Goal: Task Accomplishment & Management: Manage account settings

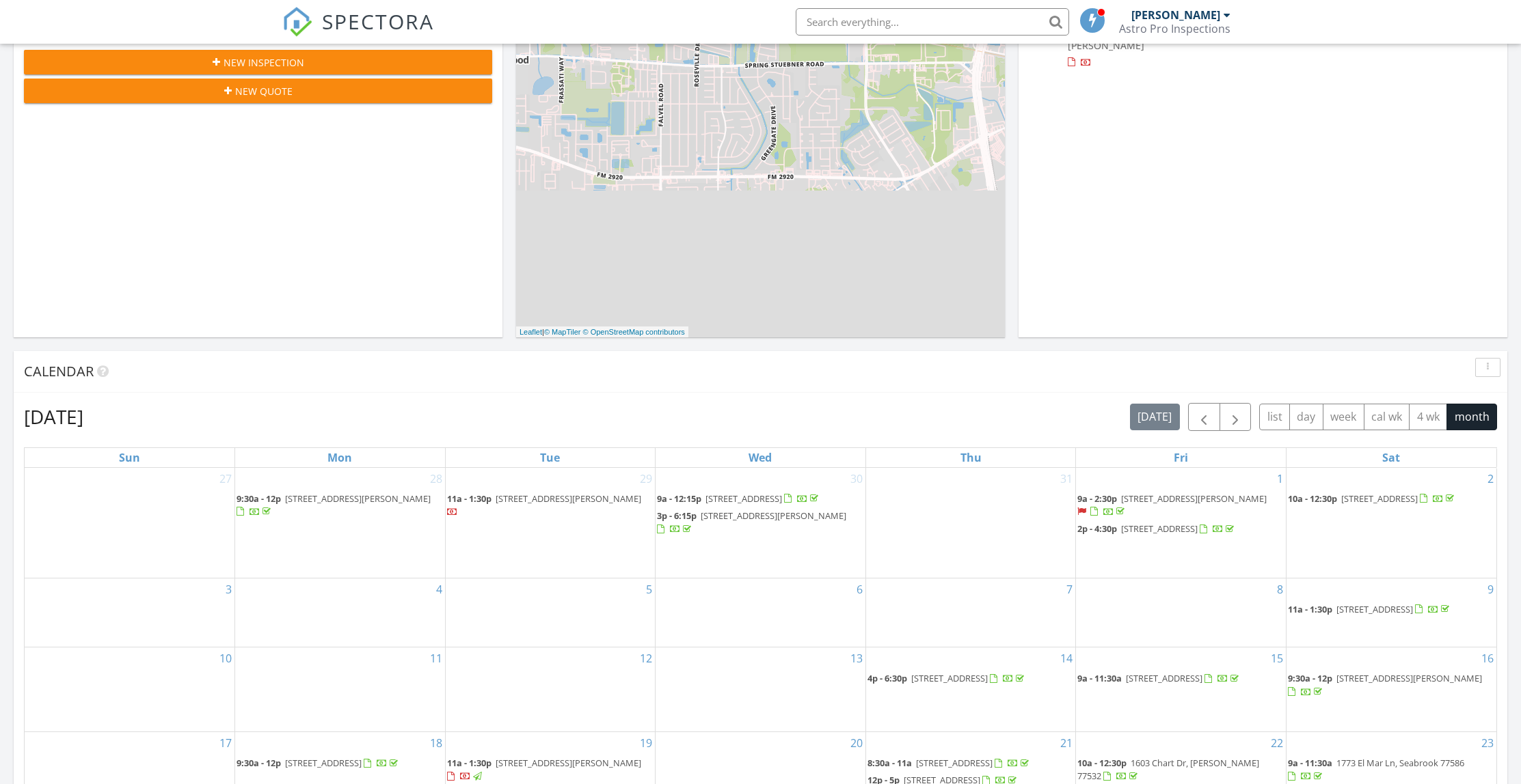
scroll to position [883, 0]
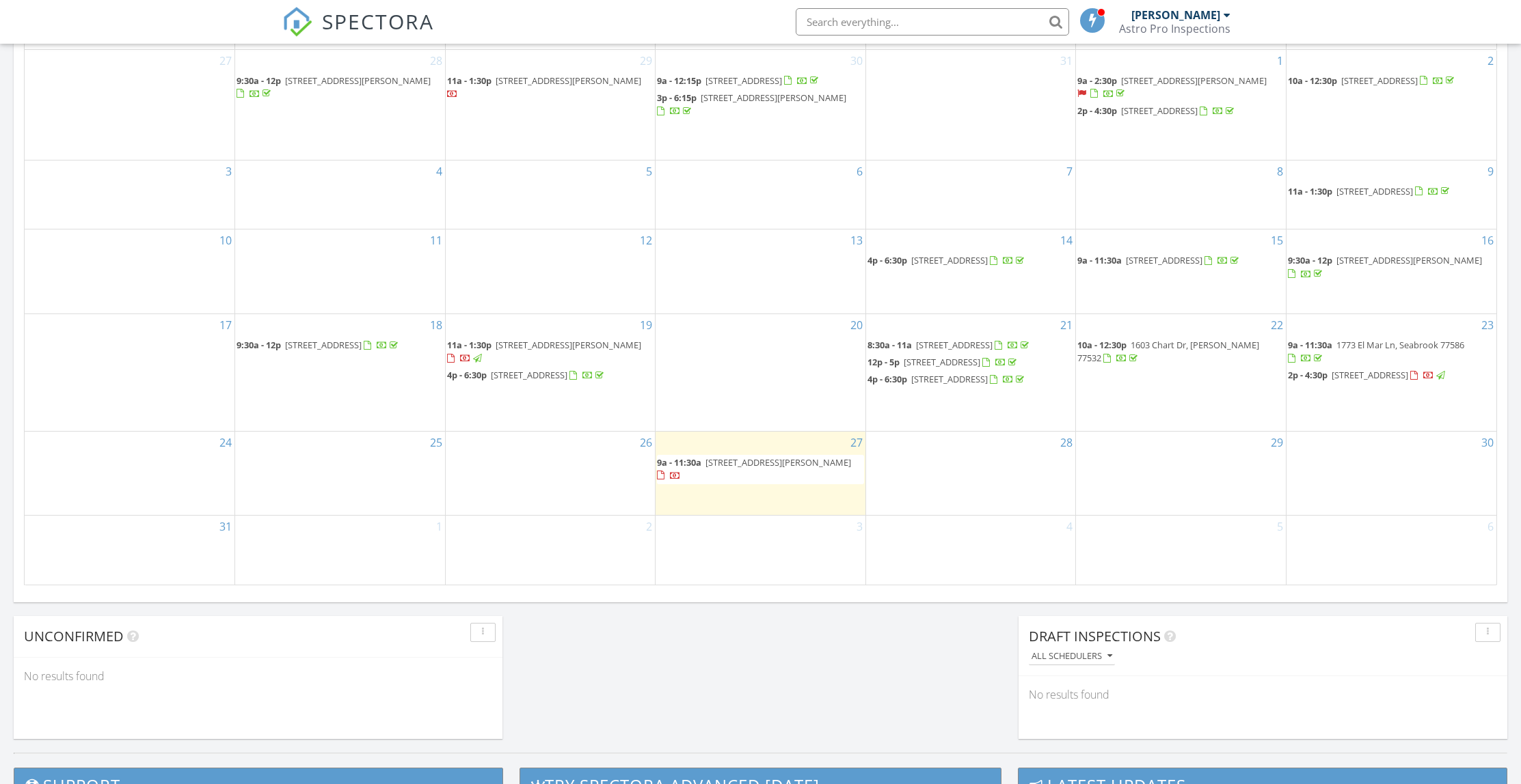
click at [725, 469] on span "11707 Segrest Dr, Houston 77047" at bounding box center [778, 462] width 146 height 13
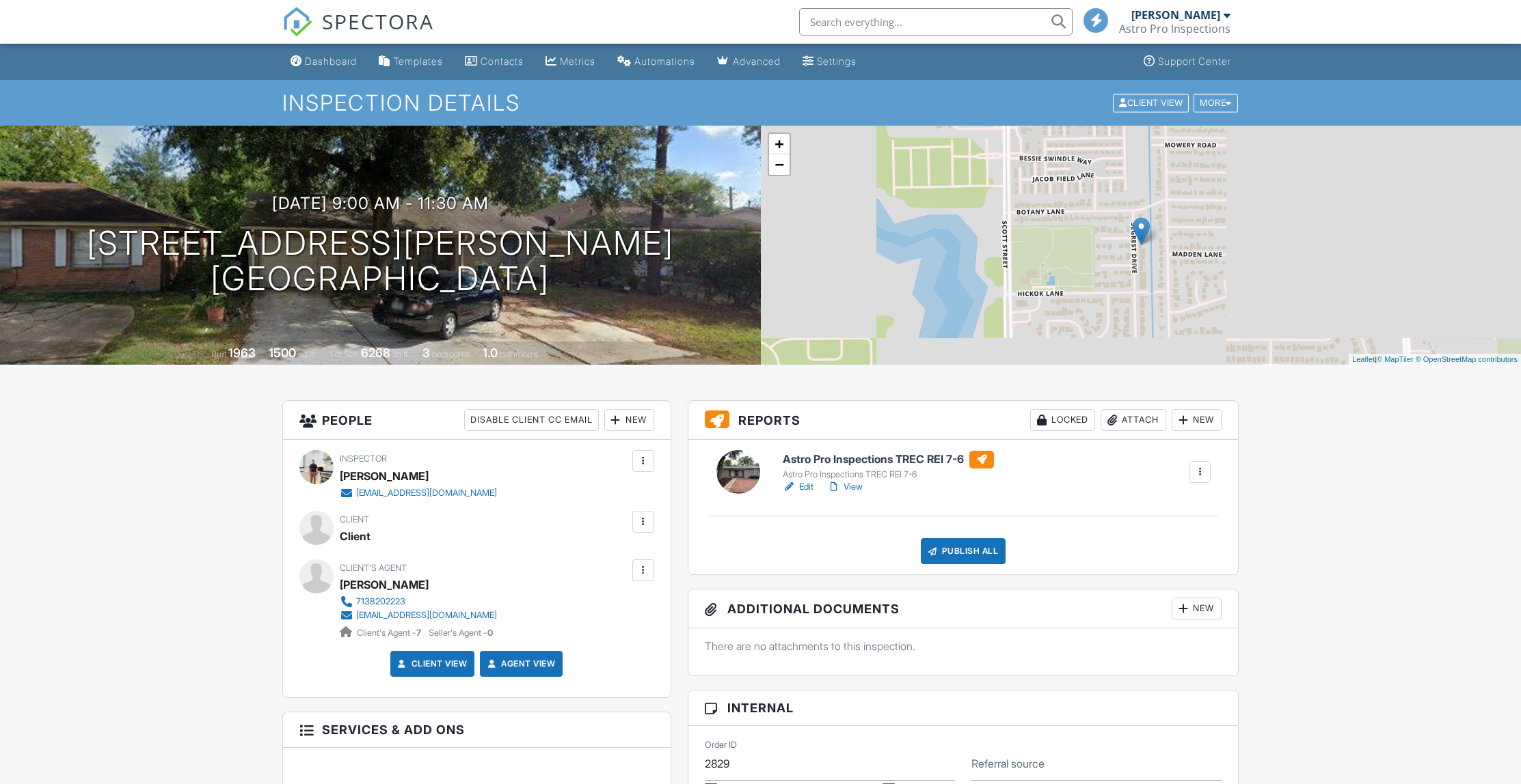
scroll to position [425, 0]
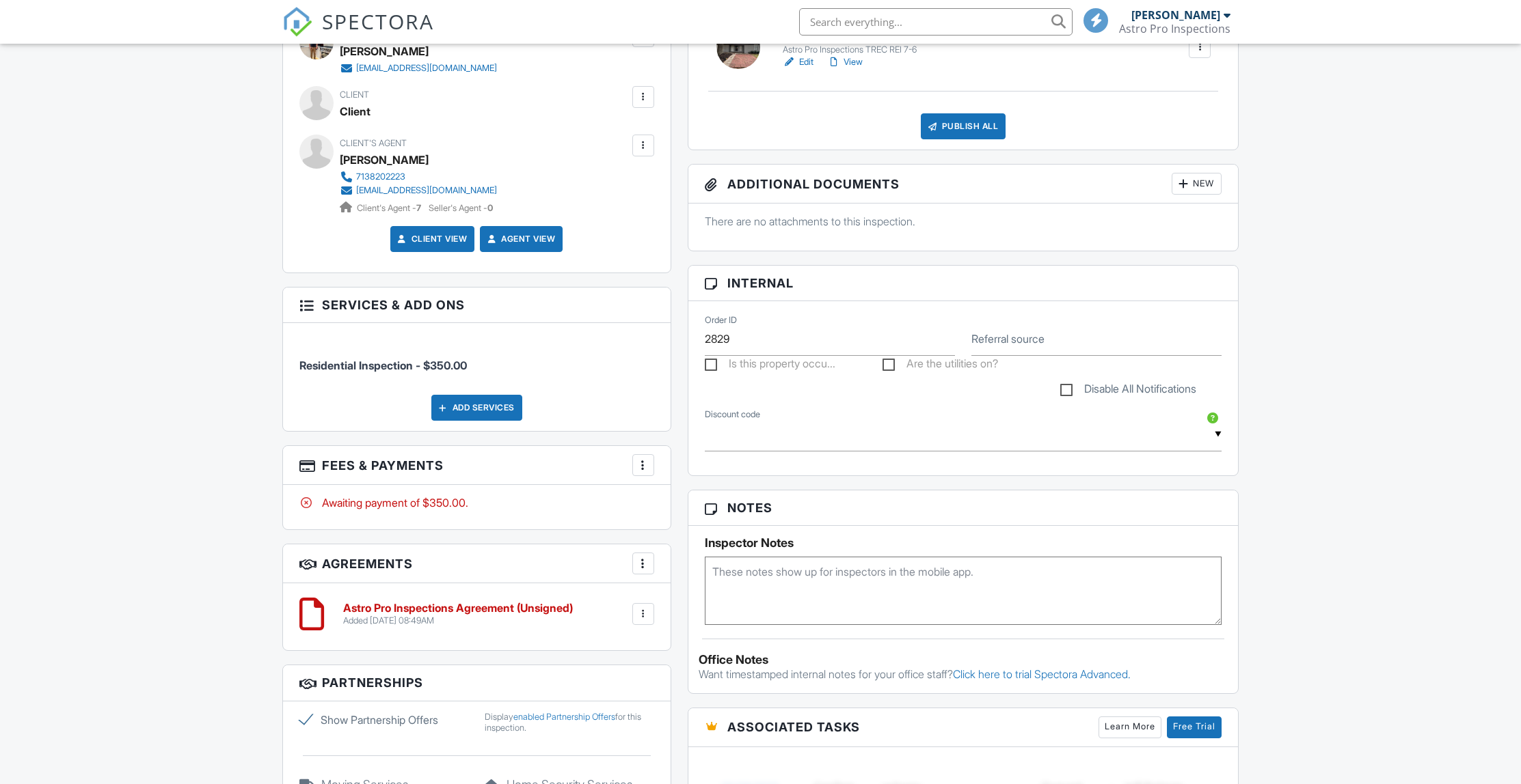
click at [645, 471] on div at bounding box center [642, 465] width 13 height 13
click at [676, 612] on div "Paid In Full" at bounding box center [711, 609] width 132 height 17
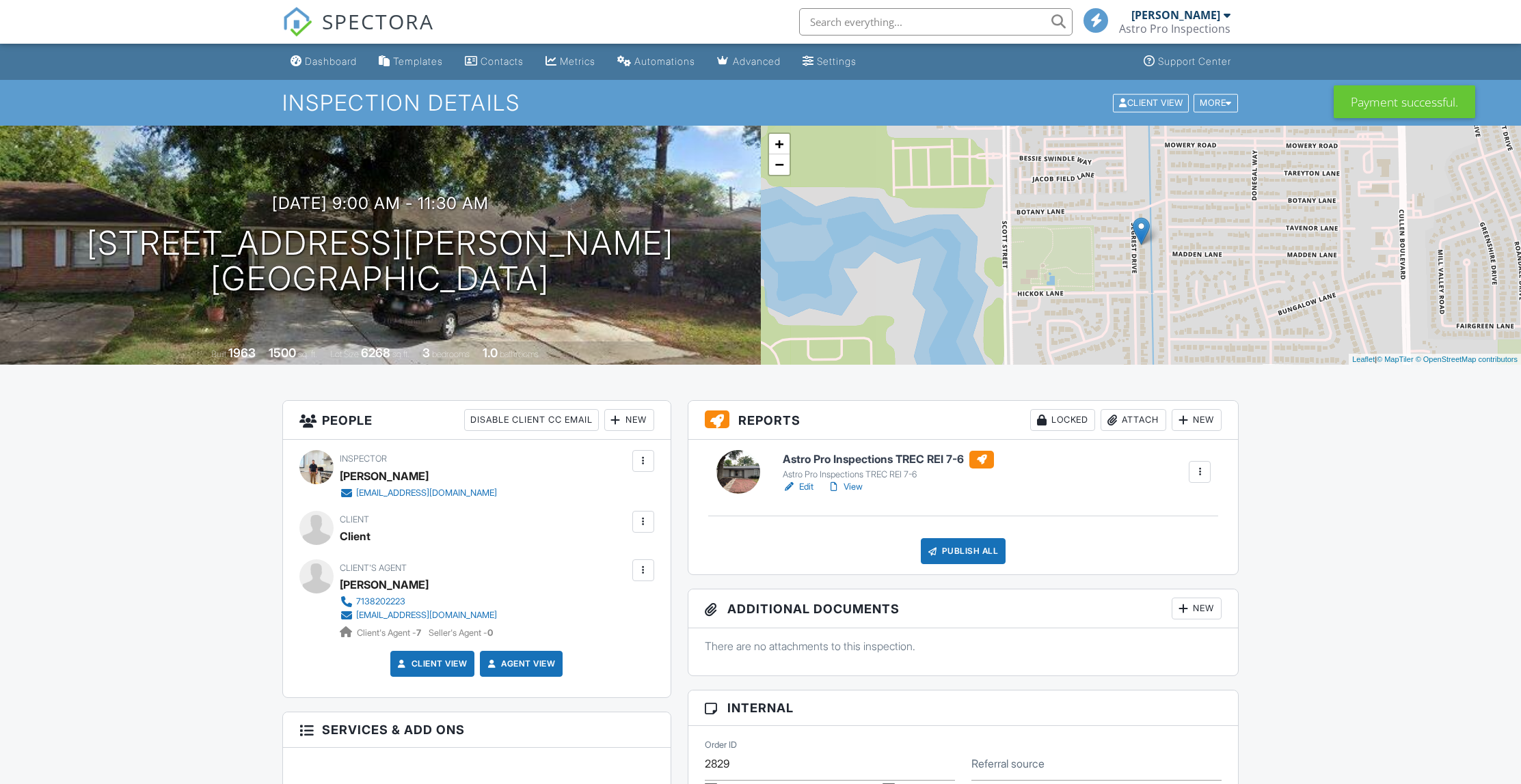
click at [643, 519] on div at bounding box center [642, 522] width 13 height 13
click at [601, 570] on li "Edit" at bounding box center [611, 563] width 70 height 34
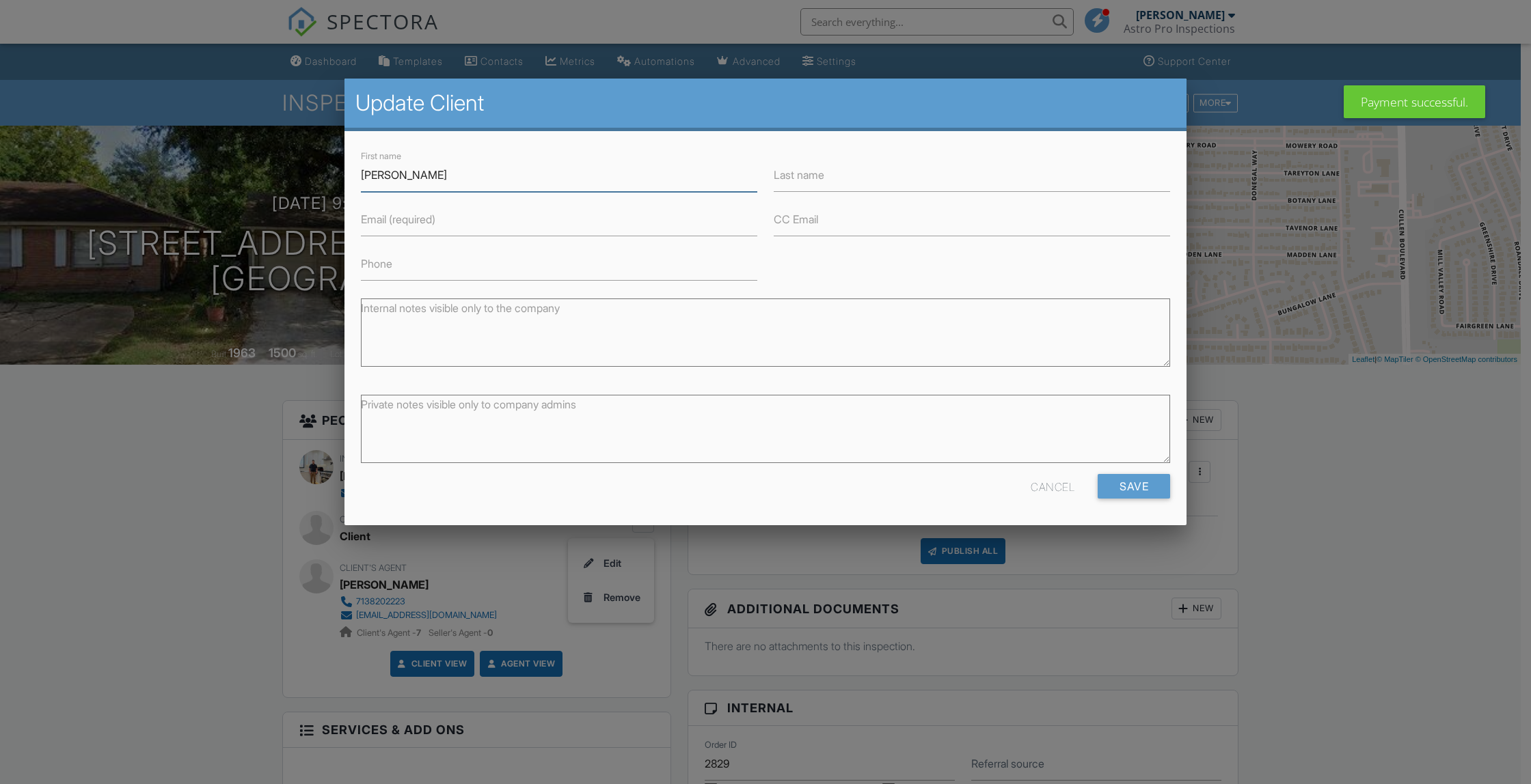
type input "Juana"
type input "Paz"
type input "Juanapaz47@gmail.com"
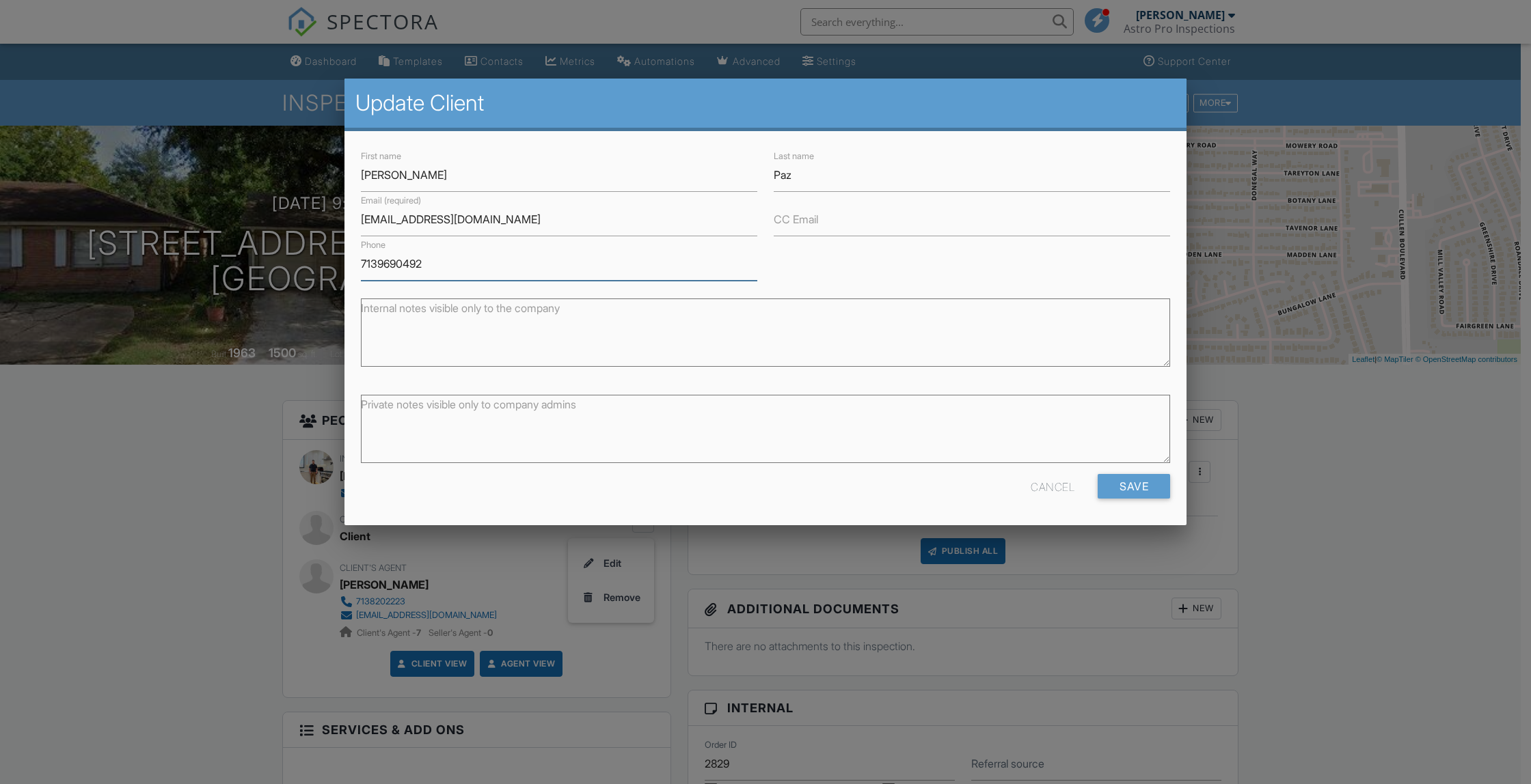
type input "7139690492"
click at [1122, 497] on input "Save" at bounding box center [1133, 486] width 72 height 25
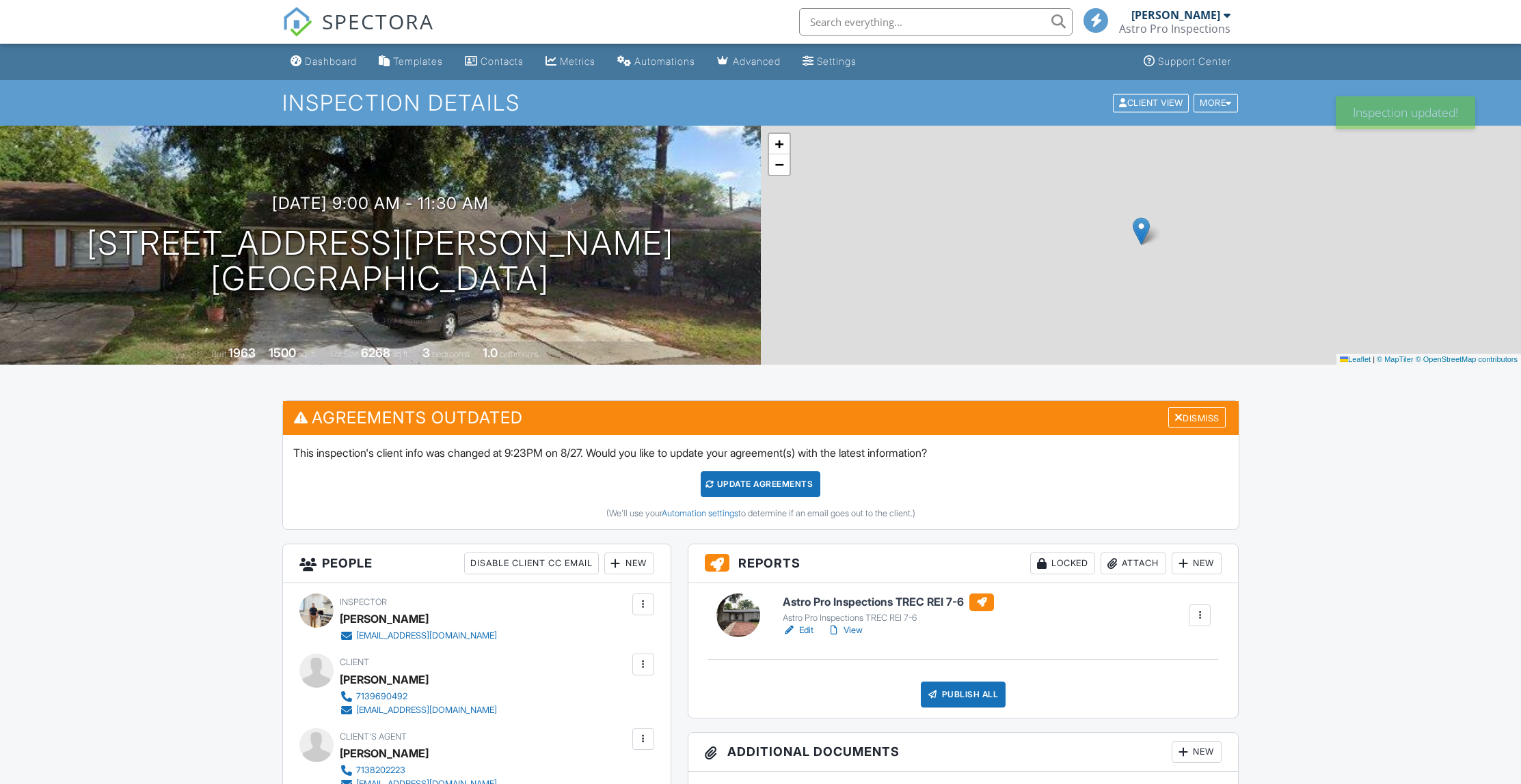
click at [737, 476] on div "Update Agreements" at bounding box center [760, 484] width 120 height 26
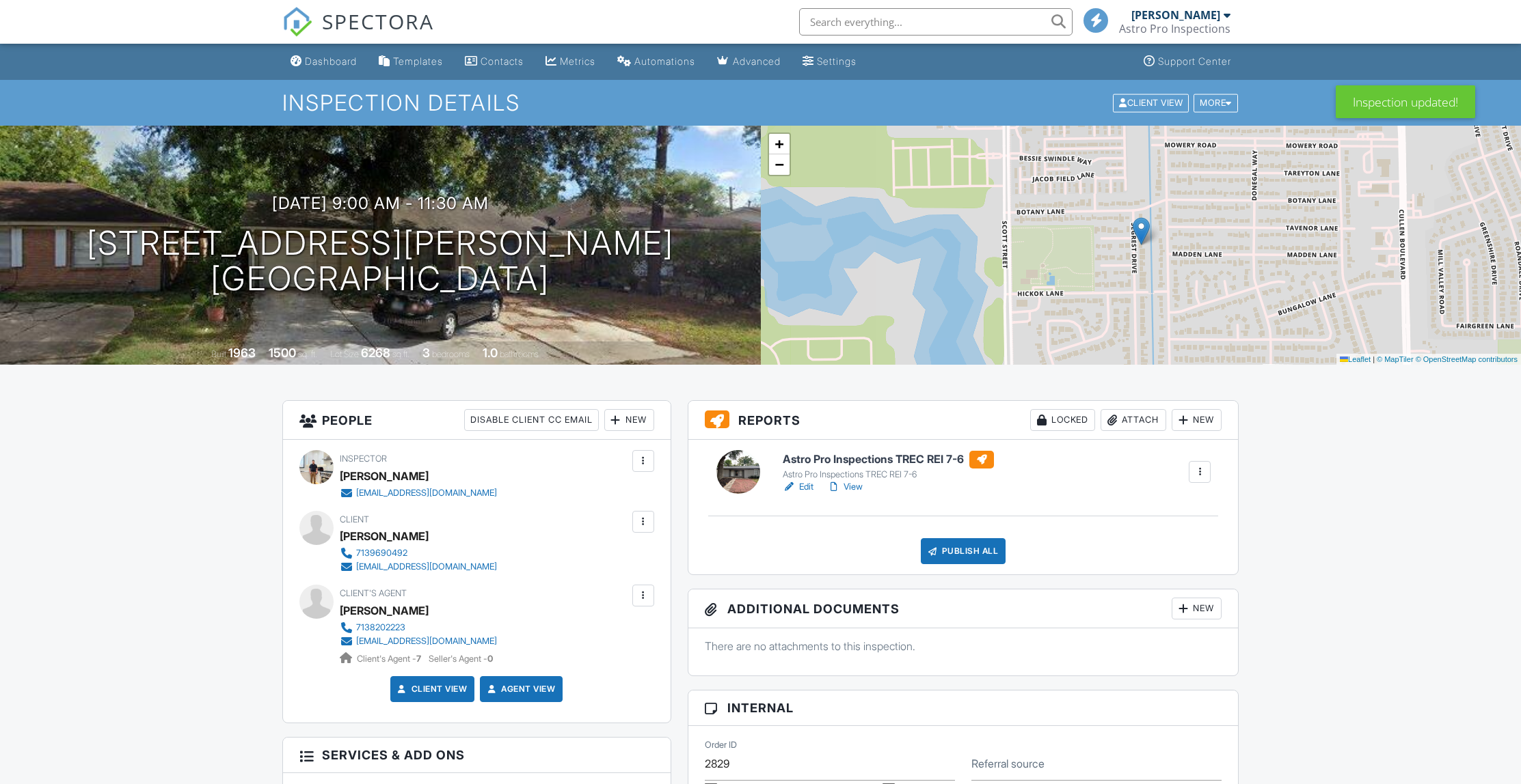
scroll to position [555, 0]
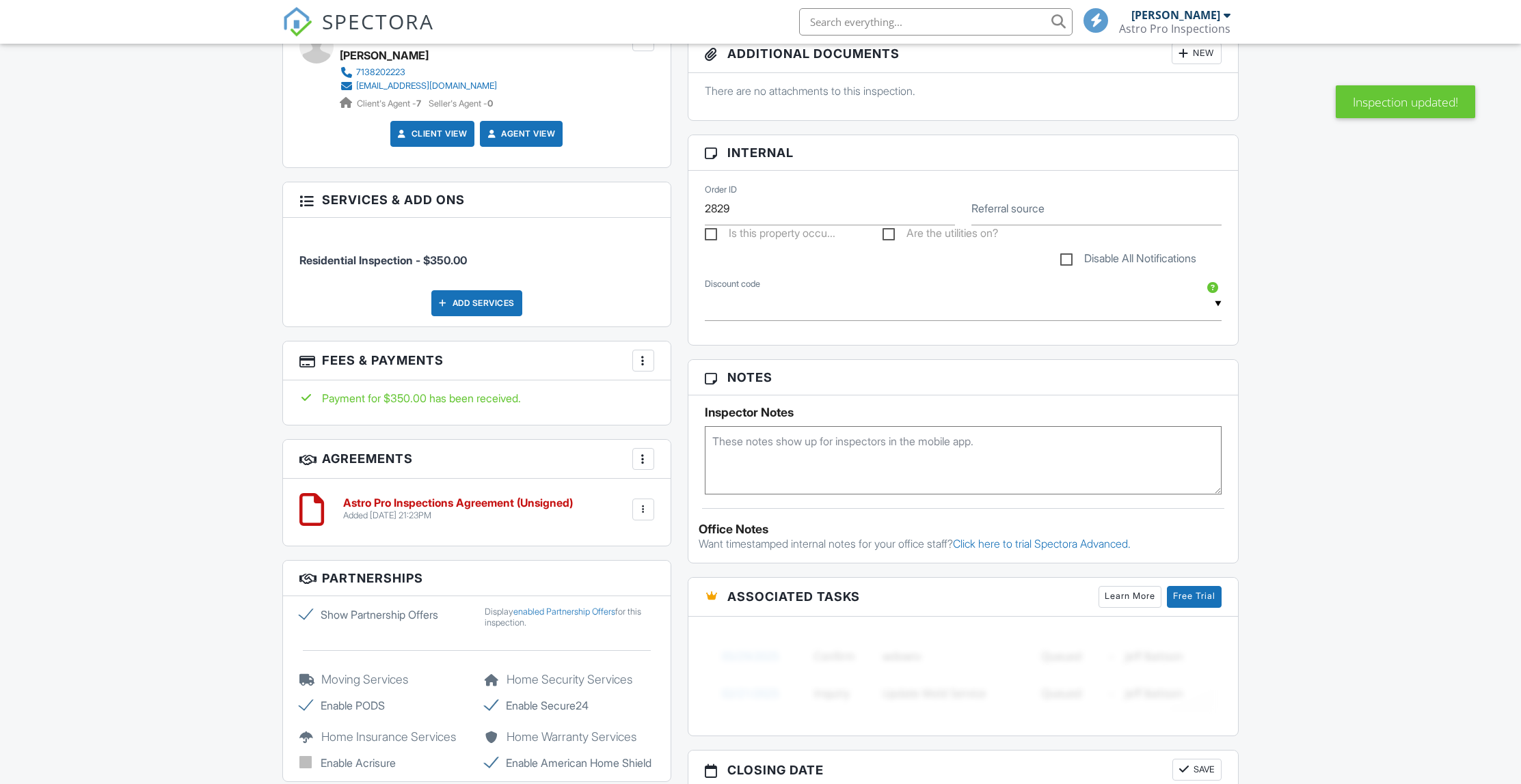
click at [443, 504] on h6 "Astro Pro Inspections Agreement (Unsigned)" at bounding box center [458, 504] width 230 height 13
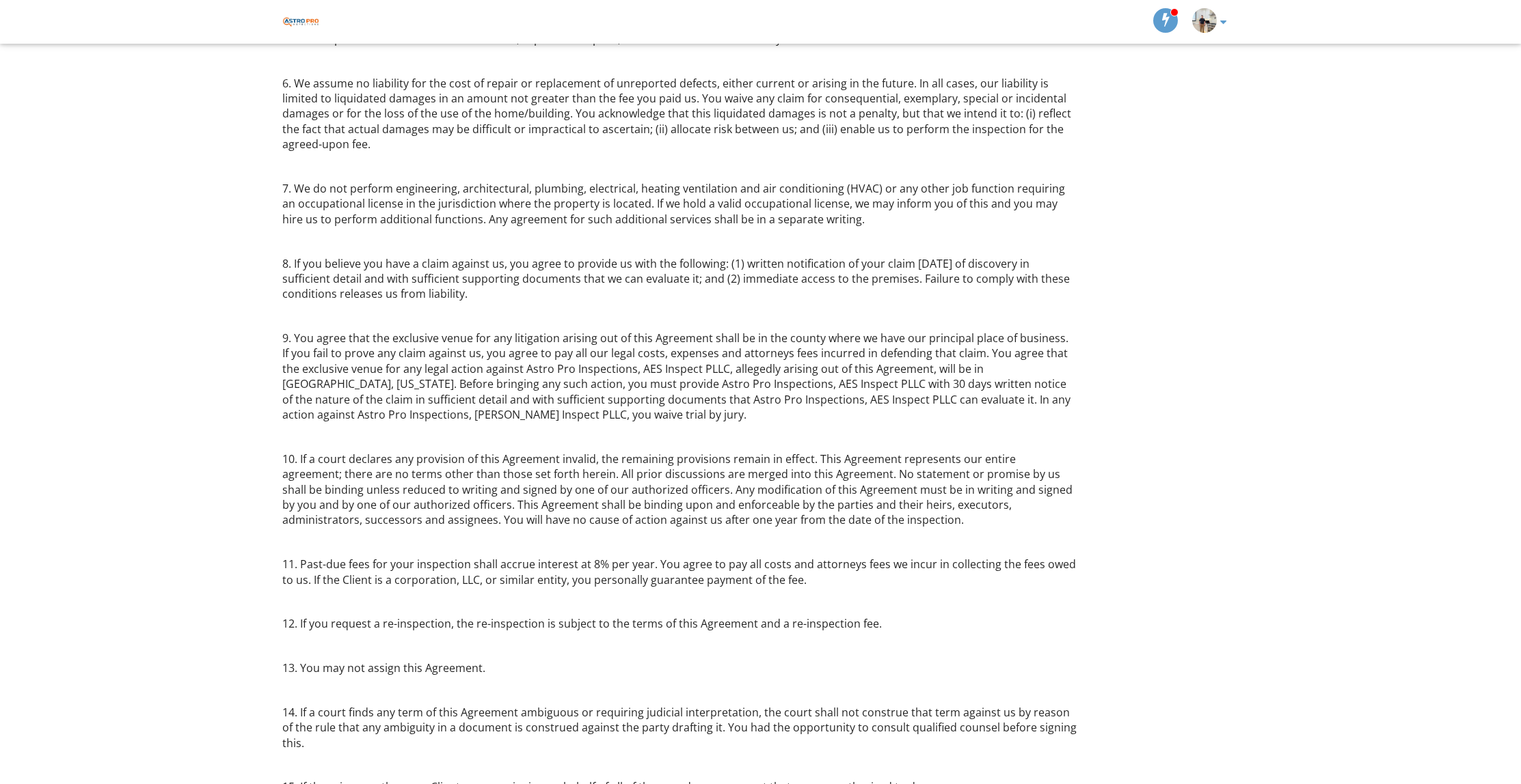
scroll to position [1467, 0]
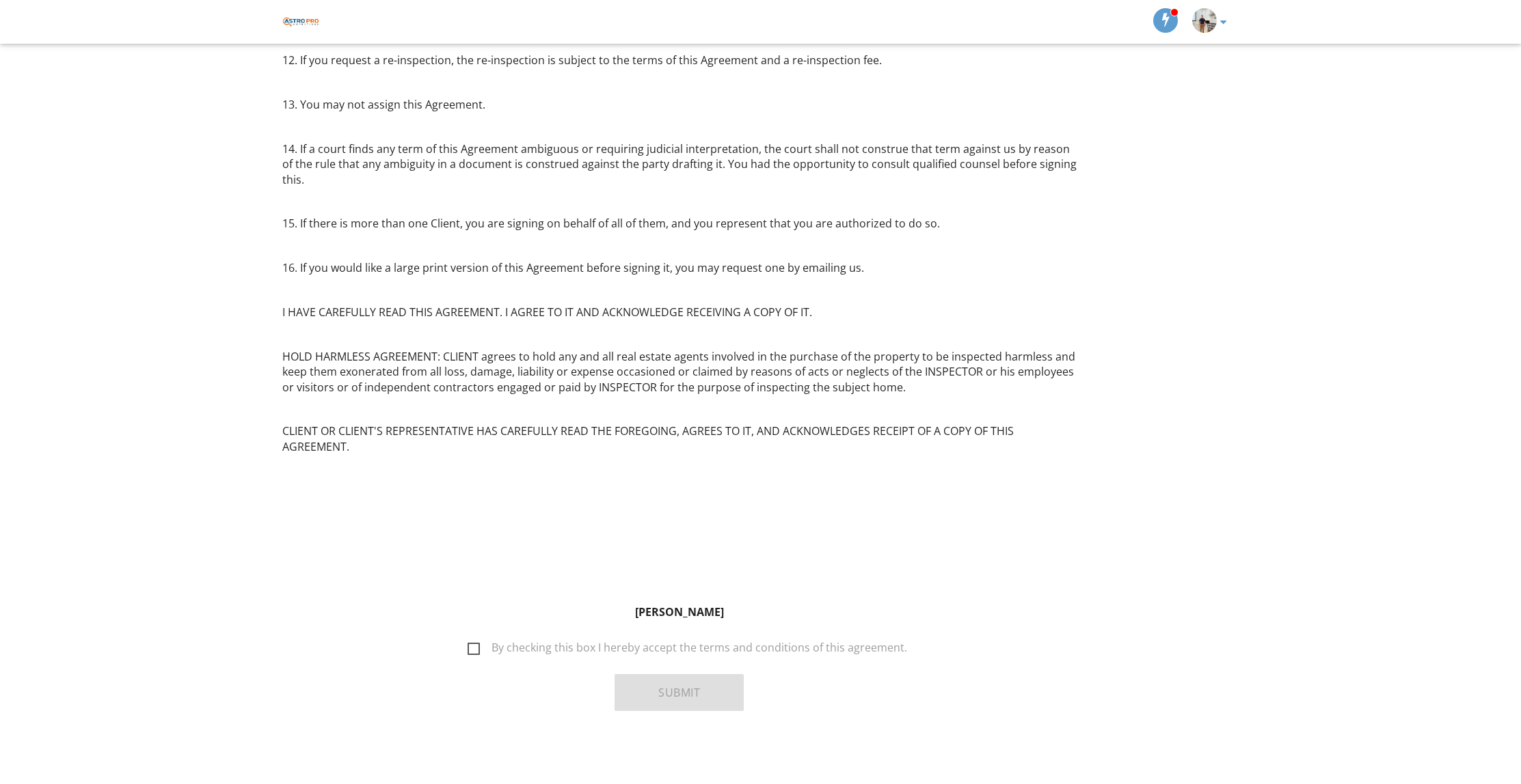
click at [486, 641] on label "By checking this box I hereby accept the terms and conditions of this agreement." at bounding box center [687, 650] width 440 height 17
click at [468, 641] on input "By checking this box I hereby accept the terms and conditions of this agreement." at bounding box center [463, 641] width 9 height 9
checkbox input "true"
click at [669, 687] on button "Submit" at bounding box center [679, 693] width 129 height 37
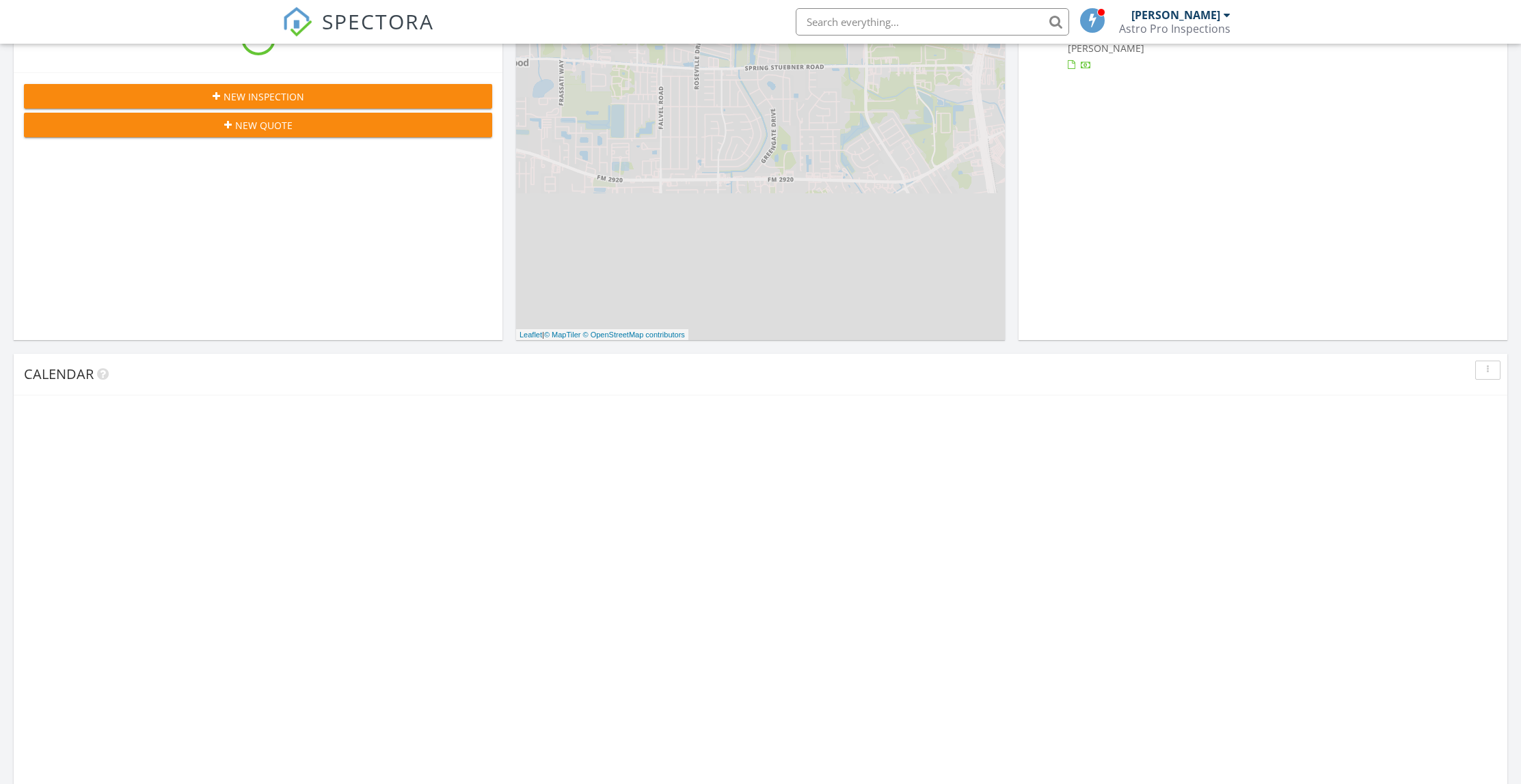
scroll to position [783, 0]
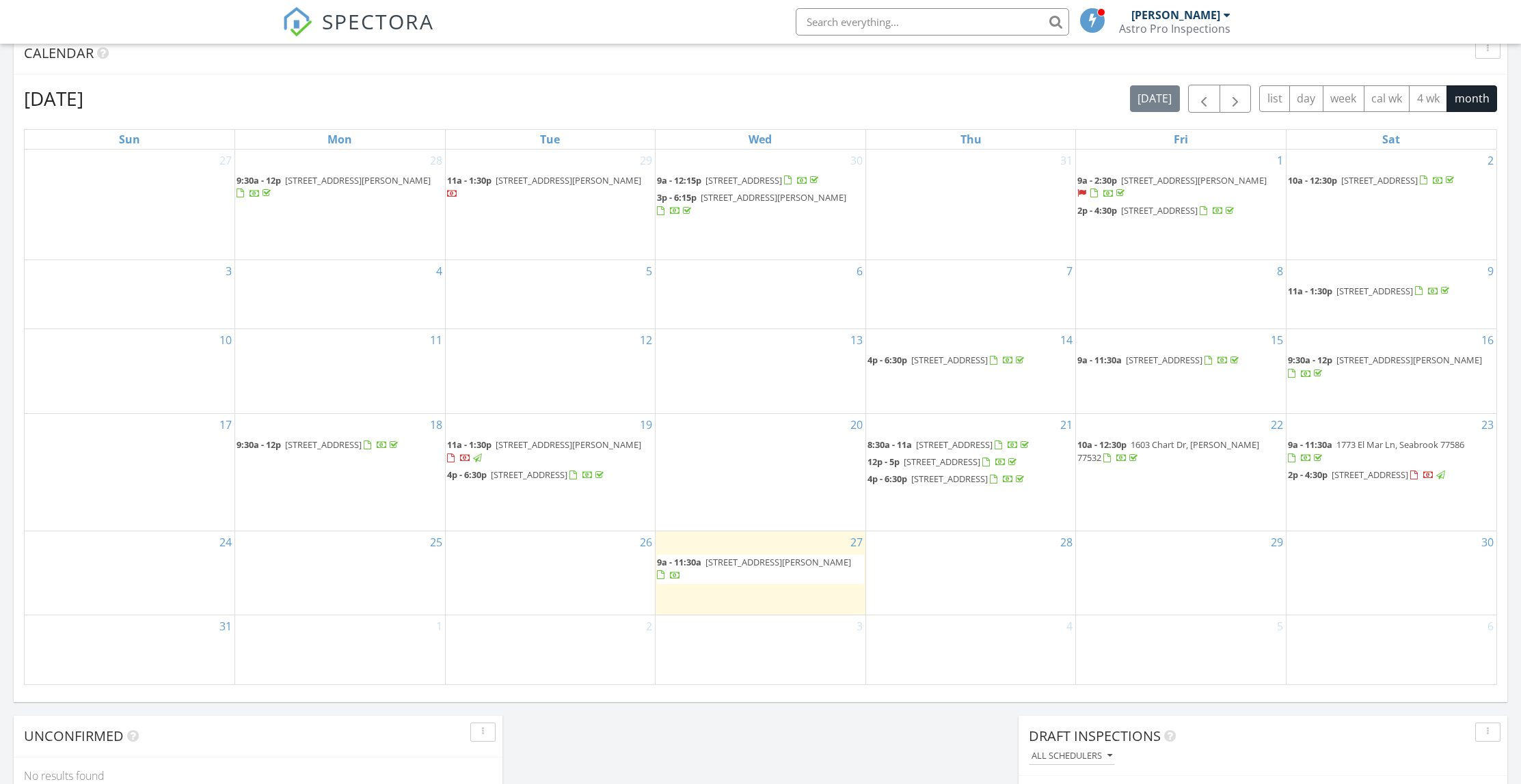
click at [803, 569] on span "11707 Segrest Dr, Houston 77047" at bounding box center [778, 562] width 146 height 13
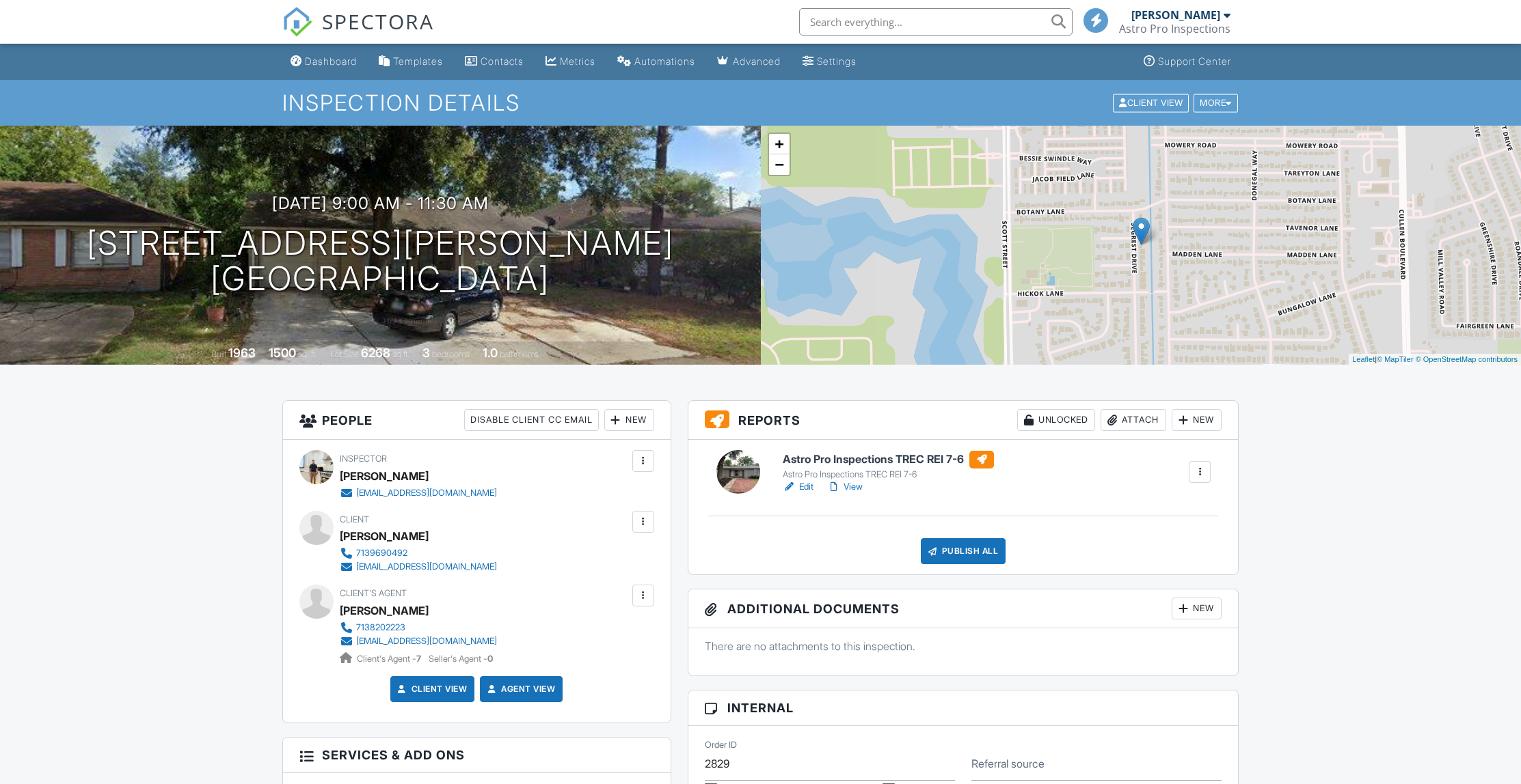
click at [954, 557] on div "Publish All" at bounding box center [963, 551] width 86 height 26
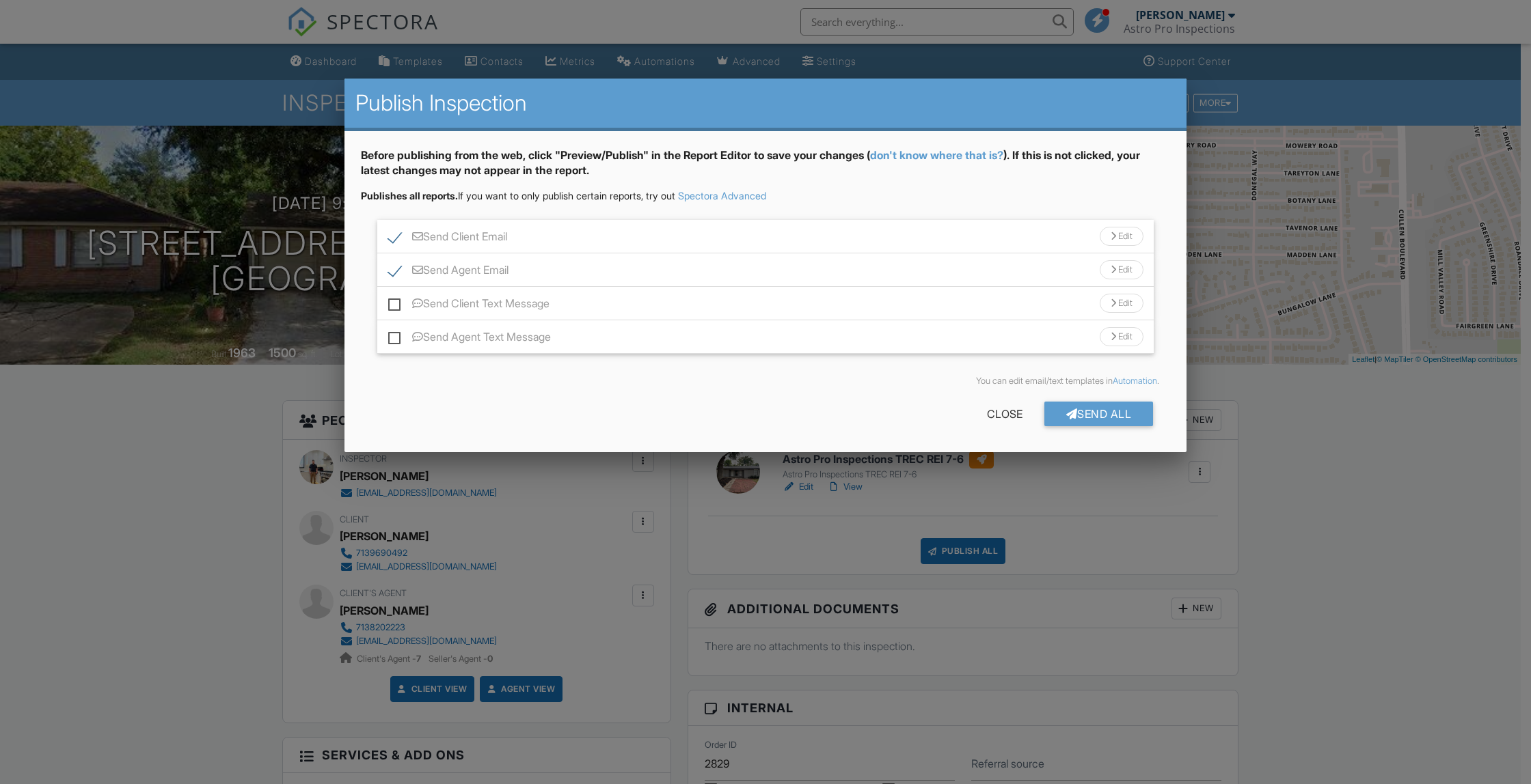
click at [390, 300] on label "Send Client Text Message" at bounding box center [469, 306] width 162 height 17
click at [390, 300] on input "Send Client Text Message" at bounding box center [392, 296] width 9 height 9
checkbox input "true"
click at [397, 336] on label "Send Agent Text Message" at bounding box center [469, 340] width 162 height 17
click at [397, 335] on input "Send Agent Text Message" at bounding box center [392, 330] width 9 height 9
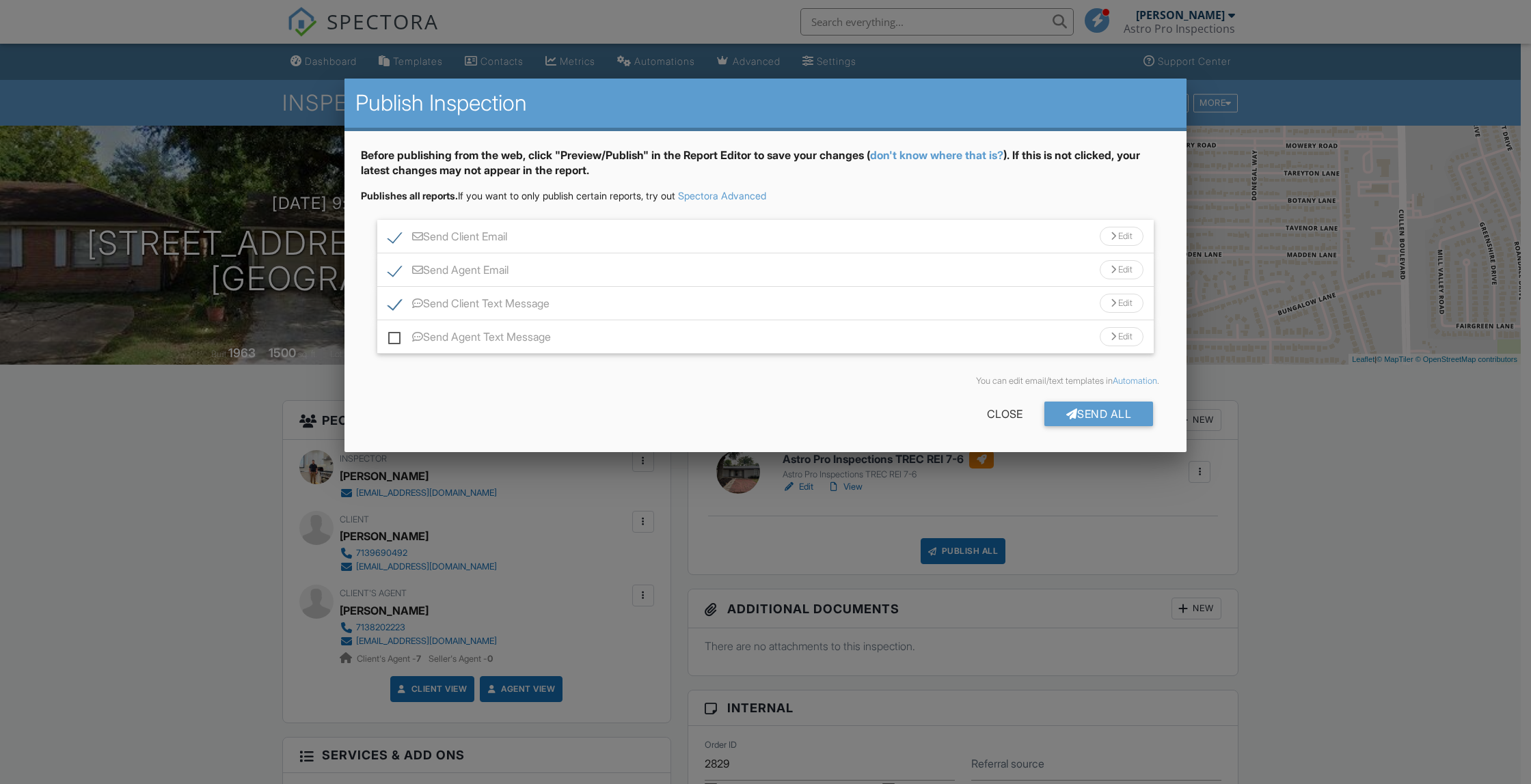
checkbox input "true"
click at [1087, 416] on div "Send All" at bounding box center [1099, 413] width 109 height 25
